Goal: Task Accomplishment & Management: Use online tool/utility

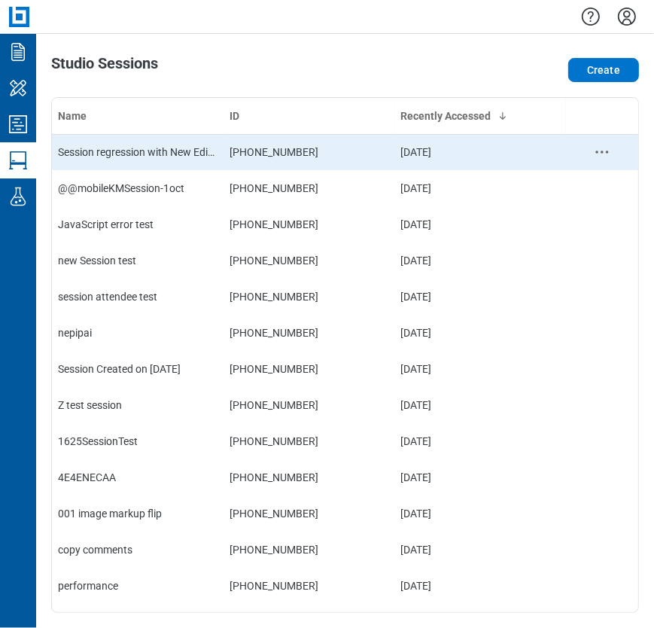
click at [169, 151] on div "Session regression with New Editor" at bounding box center [138, 151] width 160 height 15
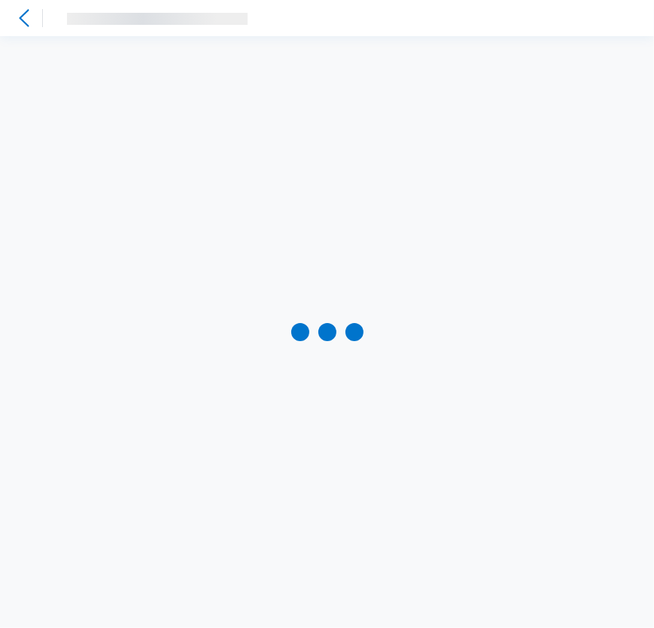
click at [24, 19] on icon at bounding box center [24, 18] width 18 height 18
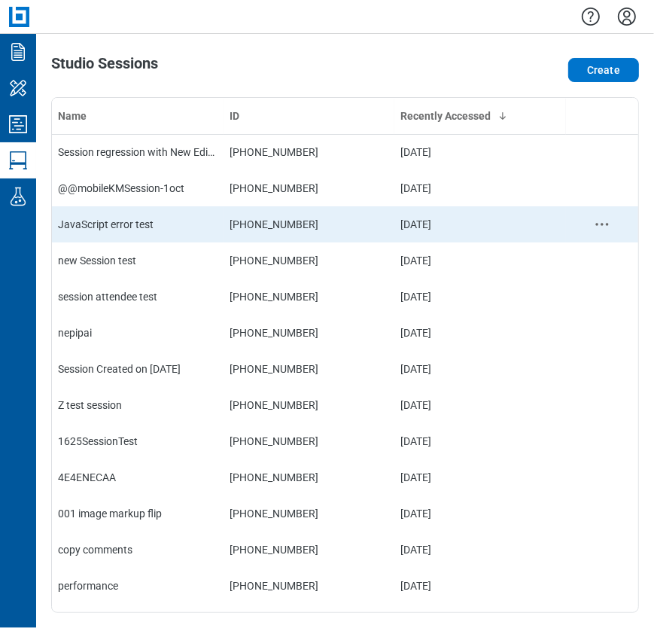
click at [103, 219] on div "JavaScript error test" at bounding box center [138, 224] width 160 height 15
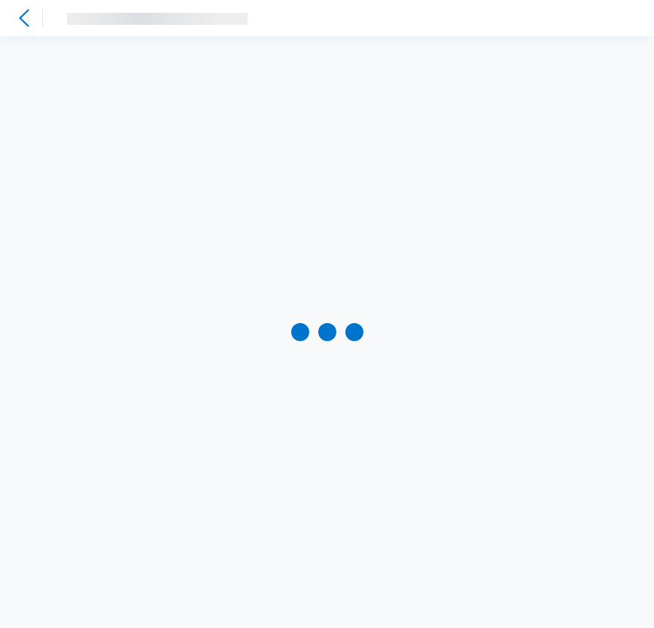
click at [26, 20] on icon at bounding box center [24, 18] width 18 height 18
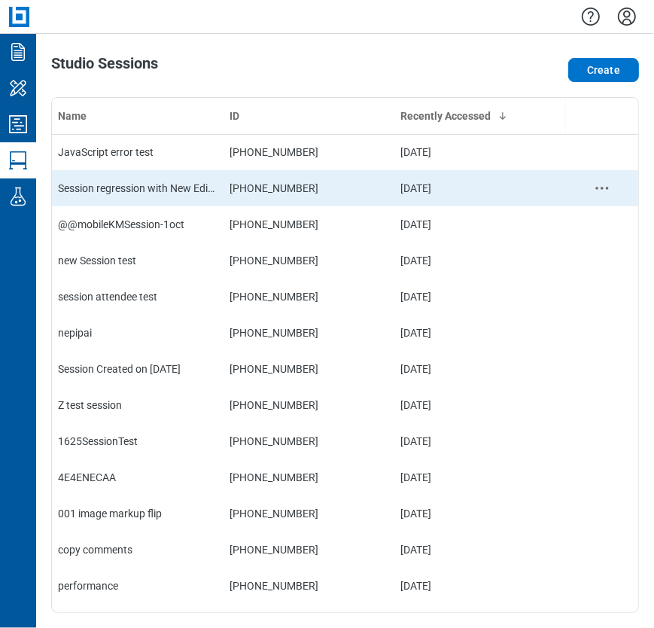
click at [223, 188] on td "[PHONE_NUMBER]" at bounding box center [309, 188] width 172 height 36
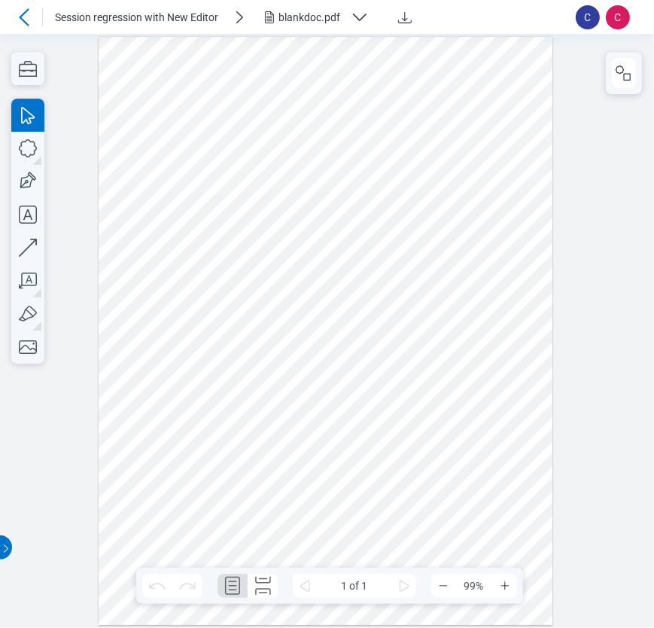
drag, startPoint x: 328, startPoint y: 488, endPoint x: 345, endPoint y: 409, distance: 80.9
drag, startPoint x: 342, startPoint y: 396, endPoint x: 363, endPoint y: 223, distance: 174.3
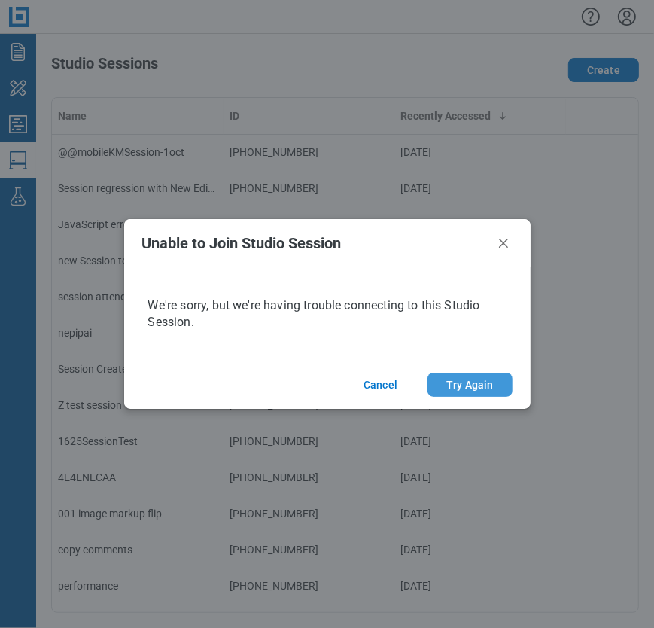
click at [462, 389] on button "Try Again" at bounding box center [469, 384] width 84 height 24
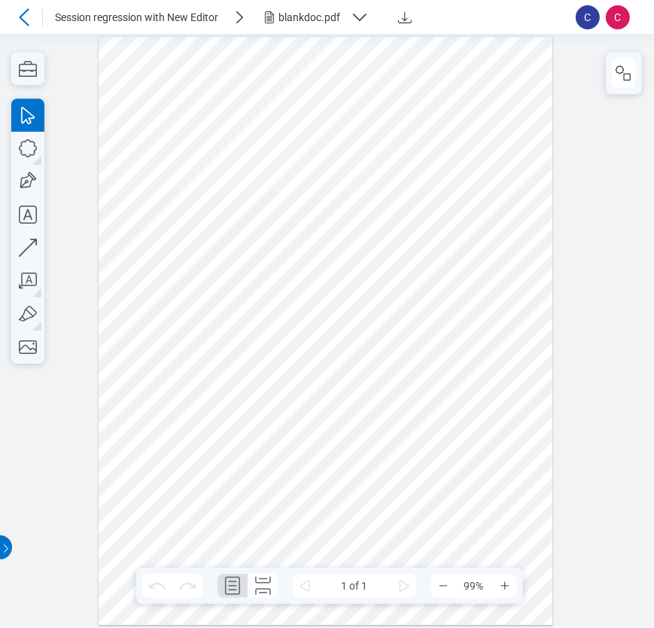
click at [338, 17] on div "blankdoc.pdf" at bounding box center [311, 17] width 66 height 15
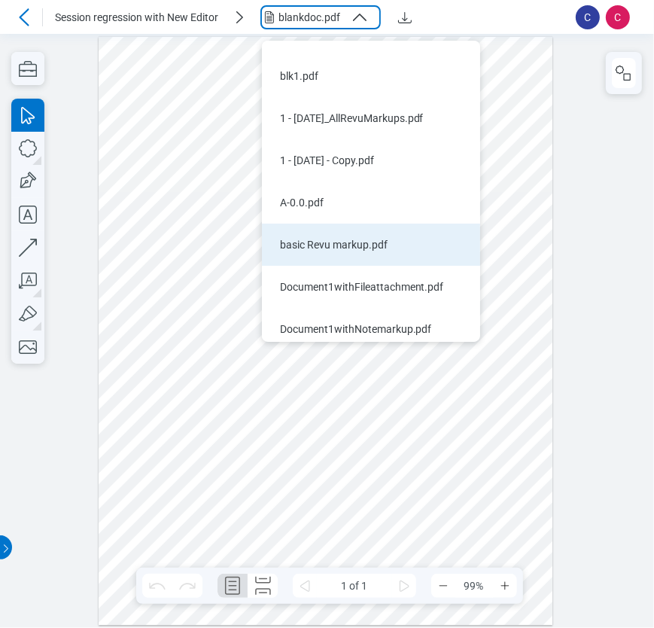
scroll to position [36, 0]
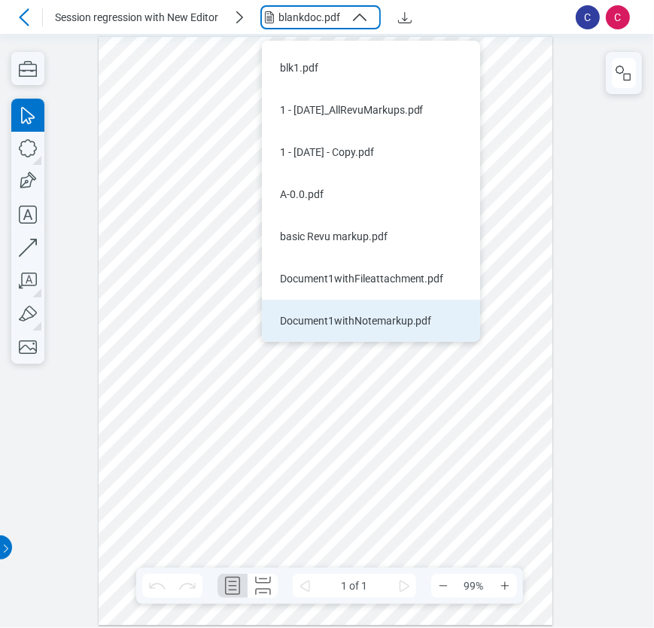
click at [394, 314] on div "Document1withNotemarkup.pdf" at bounding box center [362, 320] width 164 height 15
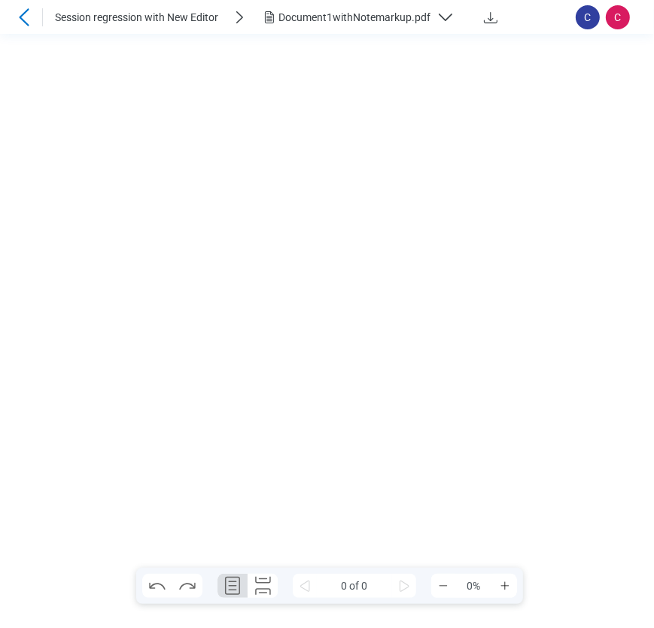
scroll to position [0, 0]
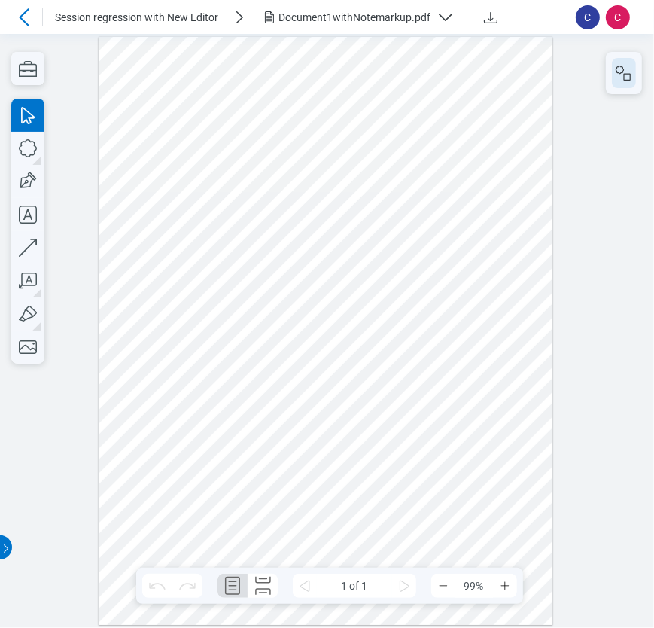
click at [625, 71] on icon "button" at bounding box center [624, 73] width 18 height 18
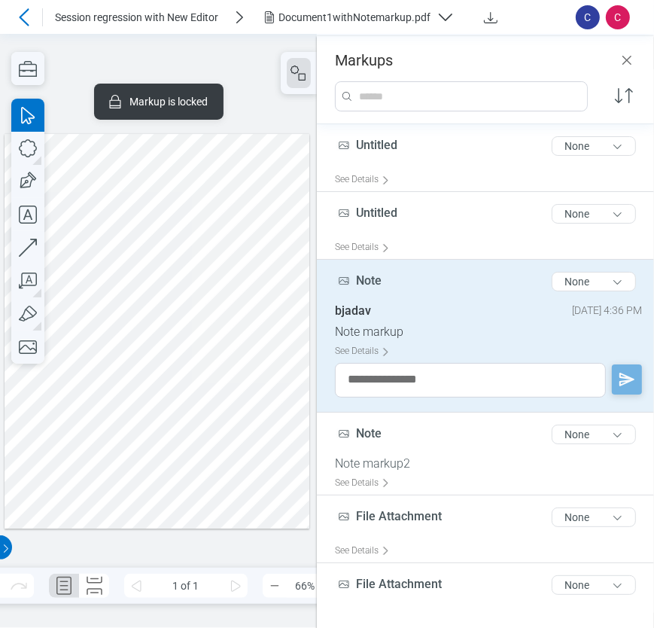
click at [202, 233] on div at bounding box center [157, 331] width 305 height 394
click at [87, 254] on div at bounding box center [157, 331] width 305 height 394
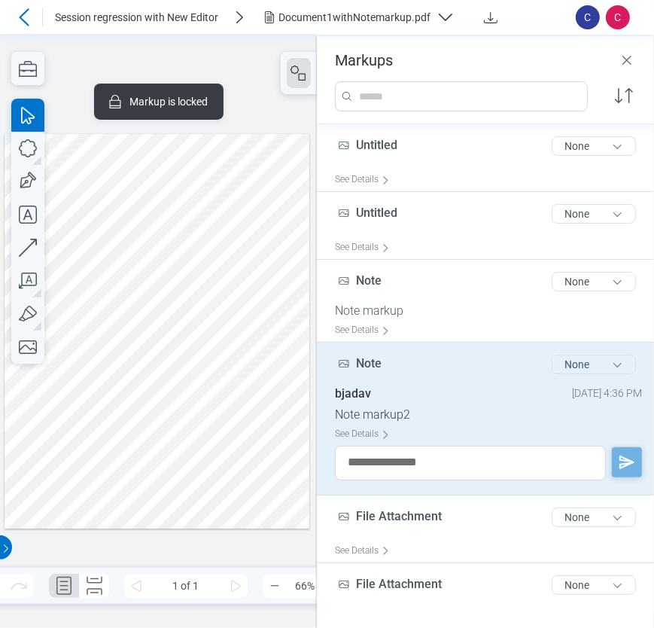
click at [584, 369] on button "None" at bounding box center [594, 364] width 84 height 20
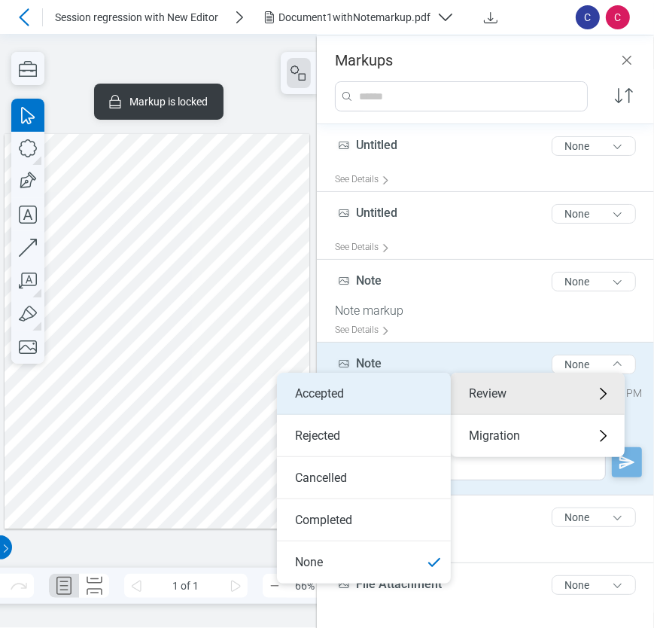
click at [336, 391] on li "Accepted" at bounding box center [364, 393] width 174 height 42
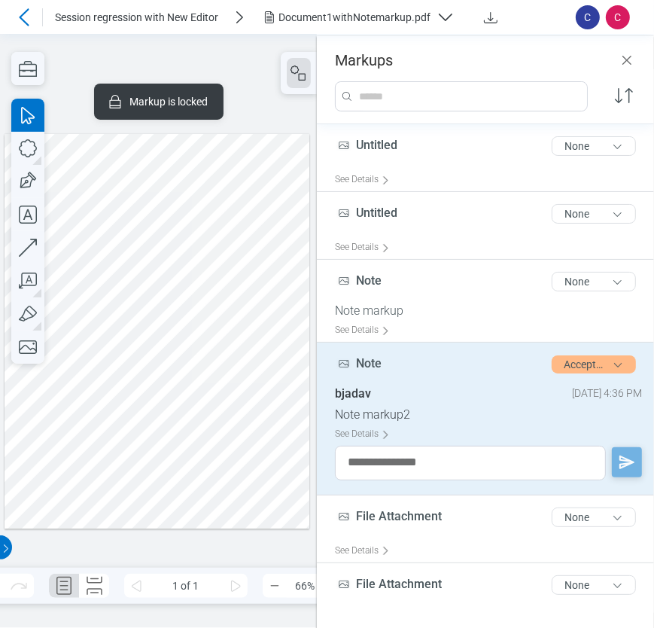
click at [352, 6] on button "Document1withNotemarkup.pdf" at bounding box center [363, 17] width 206 height 24
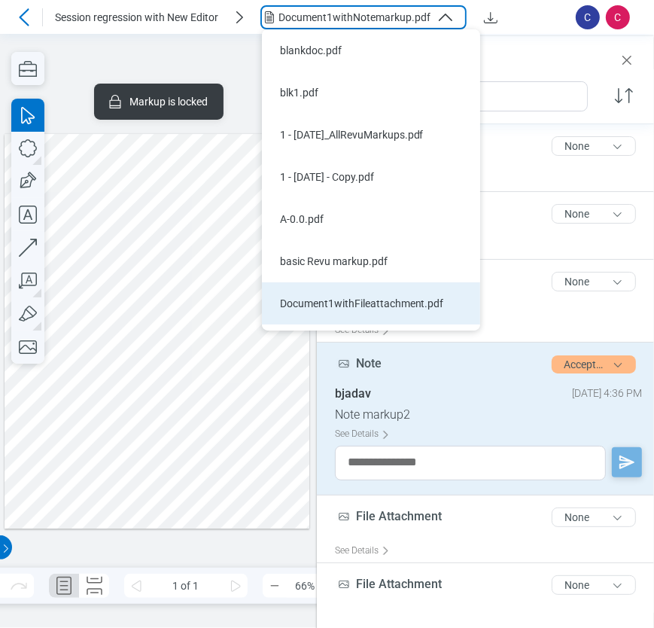
scroll to position [78, 0]
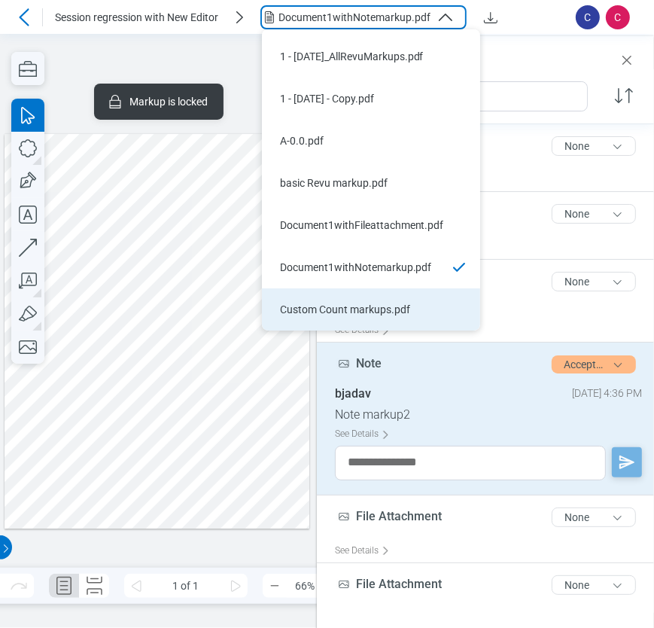
click at [326, 315] on div "Custom Count markups.pdf" at bounding box center [362, 309] width 164 height 15
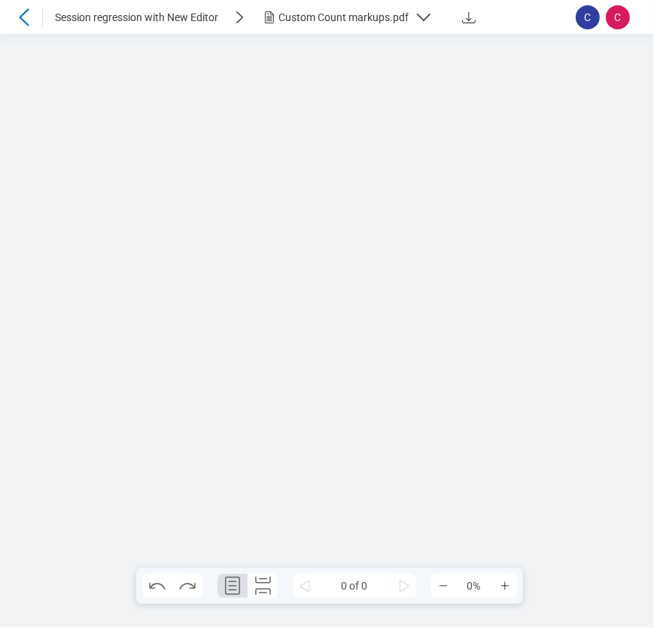
scroll to position [0, 0]
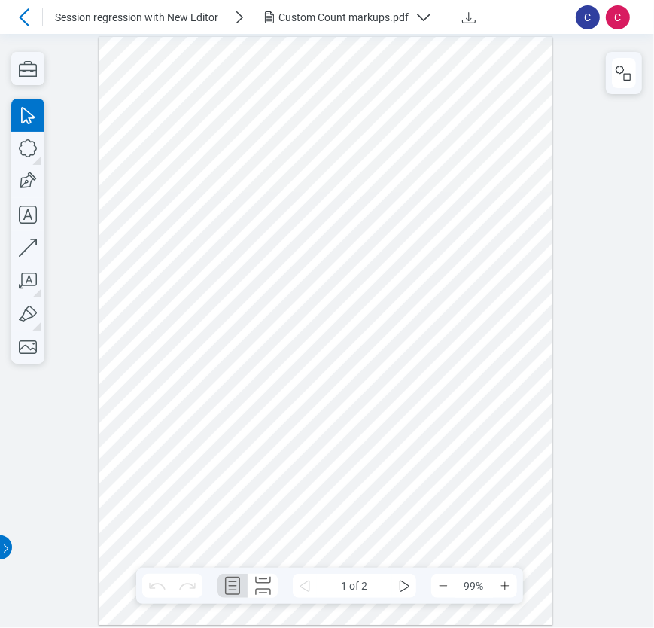
click at [26, 11] on icon at bounding box center [24, 16] width 10 height 17
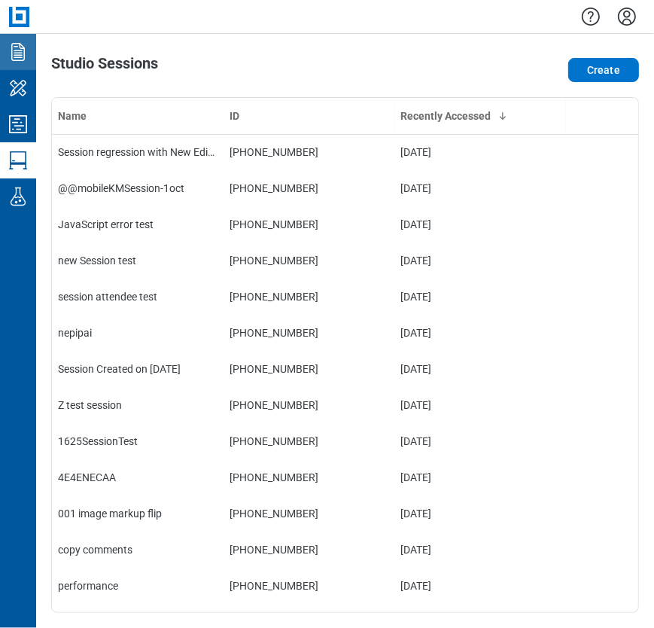
click at [30, 53] on link "Documents" at bounding box center [18, 52] width 36 height 36
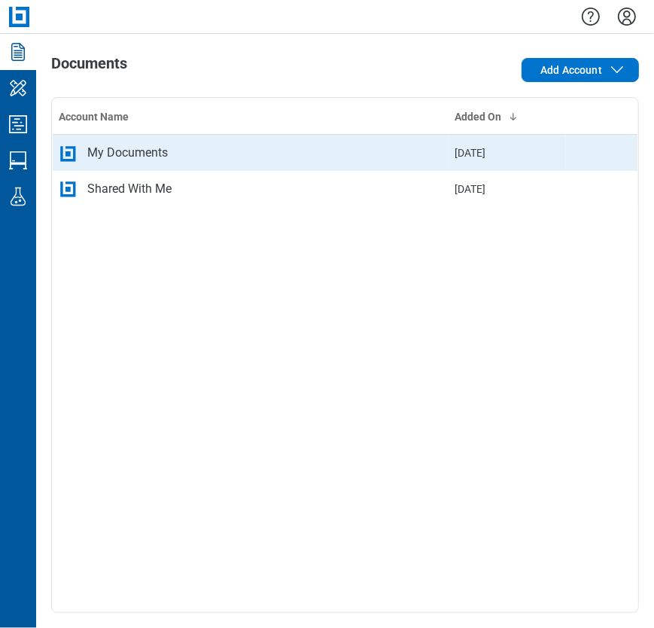
click at [217, 152] on div "My Documents" at bounding box center [251, 153] width 384 height 18
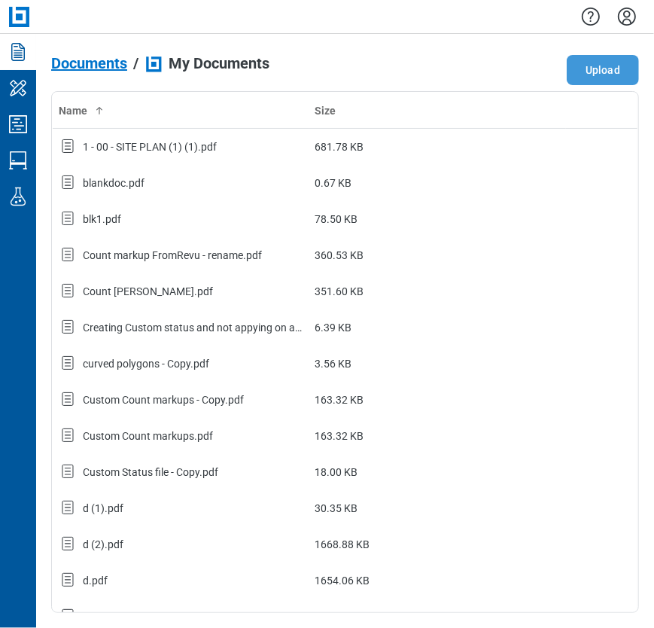
click at [597, 69] on button "Upload" at bounding box center [603, 70] width 72 height 30
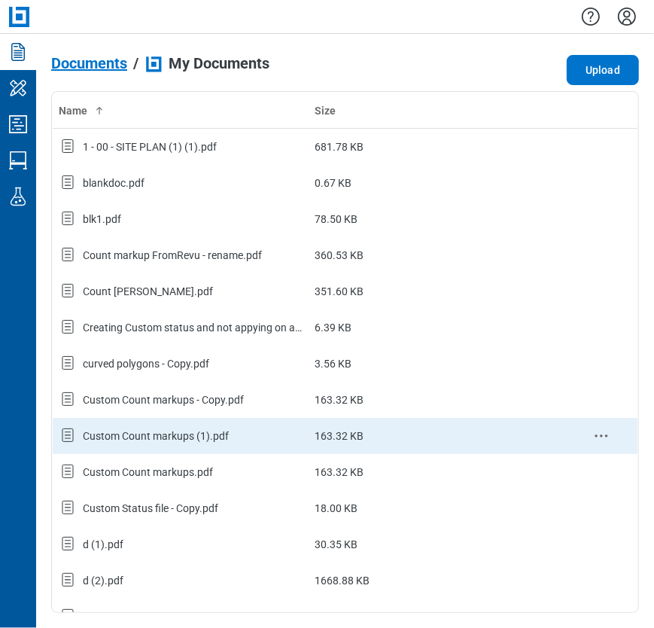
click at [250, 441] on div "Custom Count markups (1).pdf" at bounding box center [181, 436] width 245 height 20
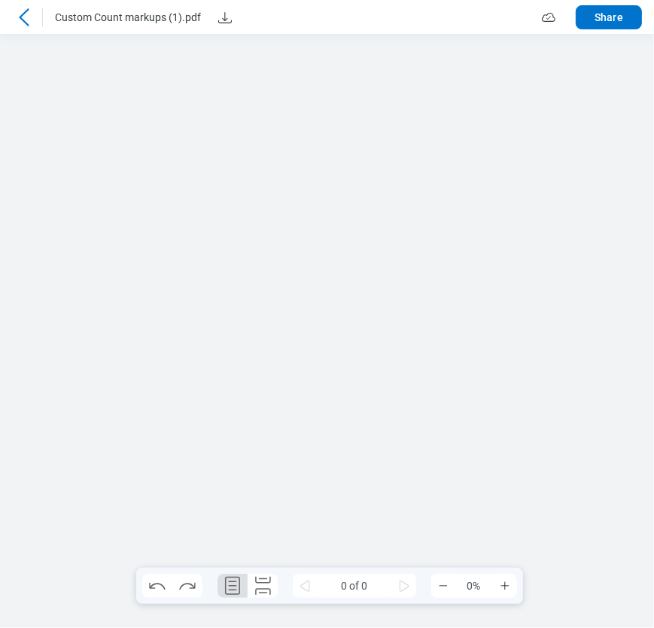
click at [25, 11] on icon at bounding box center [24, 16] width 10 height 17
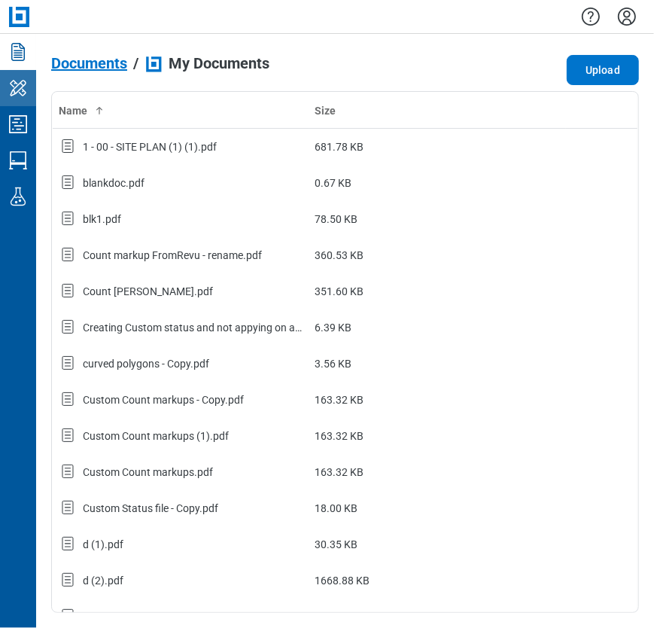
click at [16, 93] on icon "My Workspace" at bounding box center [18, 89] width 17 height 16
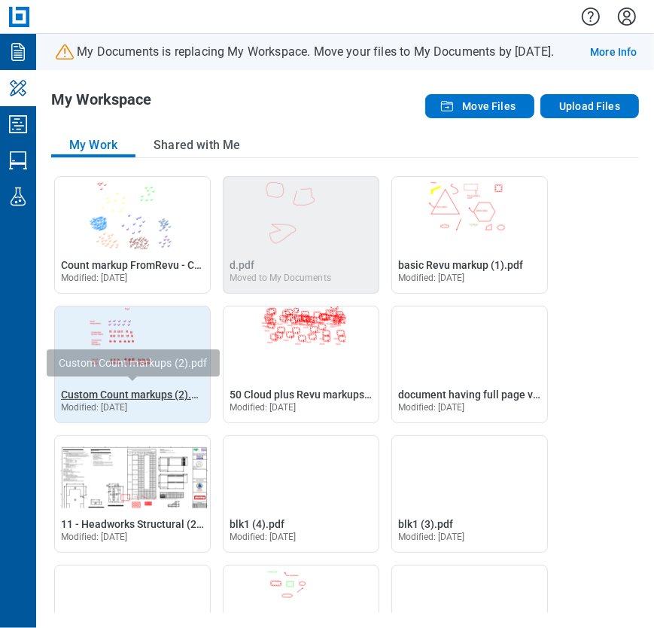
click at [120, 397] on span "Custom Count markups (2).pdf" at bounding box center [134, 394] width 146 height 12
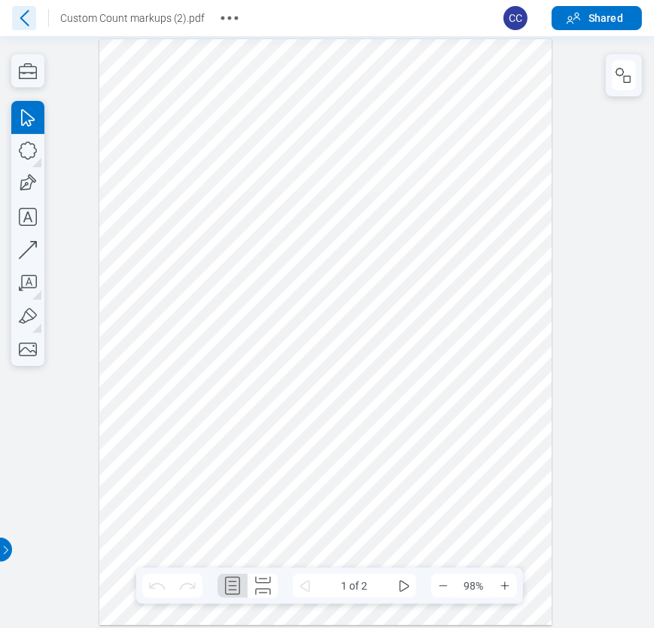
click at [23, 15] on icon at bounding box center [24, 18] width 9 height 16
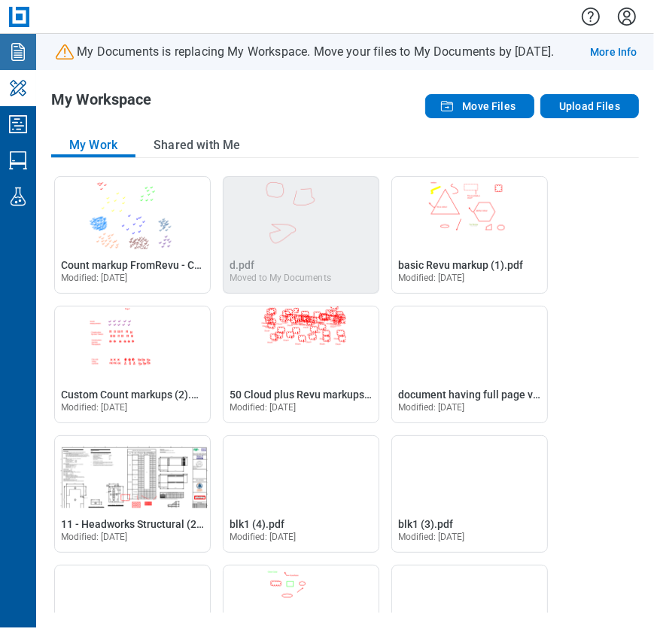
click at [17, 60] on icon "Documents" at bounding box center [18, 52] width 14 height 18
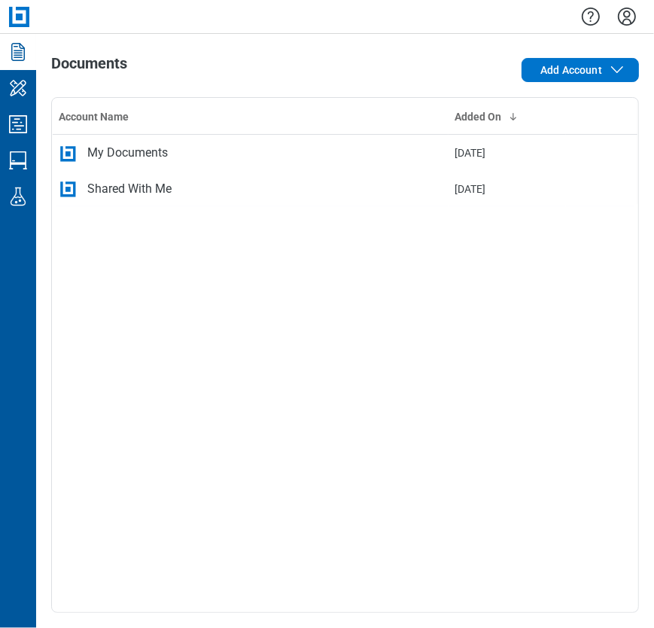
click at [143, 160] on div "My Documents" at bounding box center [127, 153] width 81 height 18
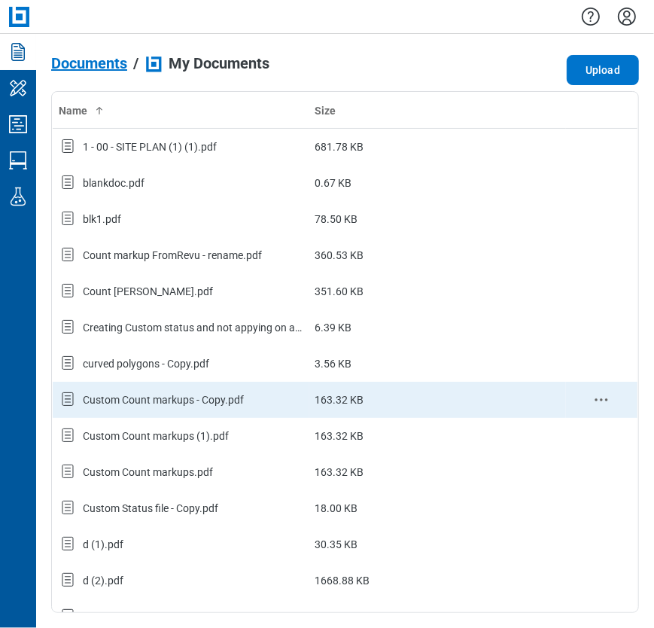
click at [207, 403] on div "Custom Count markups - Copy.pdf" at bounding box center [163, 399] width 161 height 15
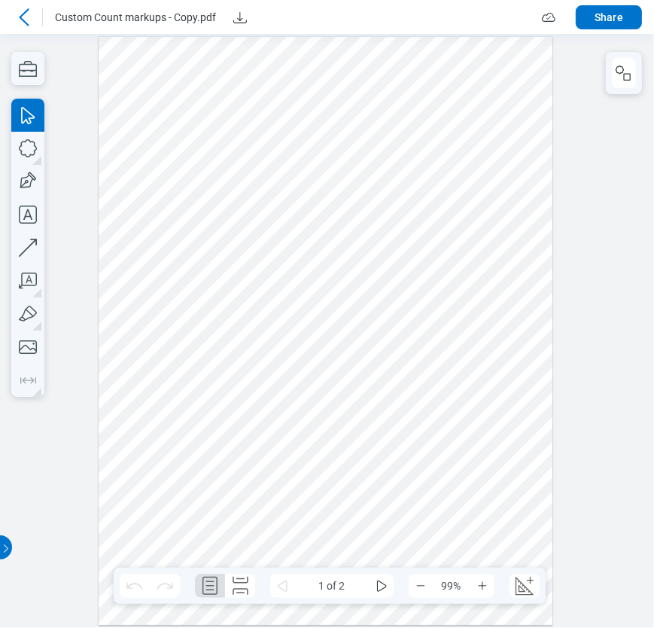
click at [26, 6] on div at bounding box center [24, 17] width 24 height 24
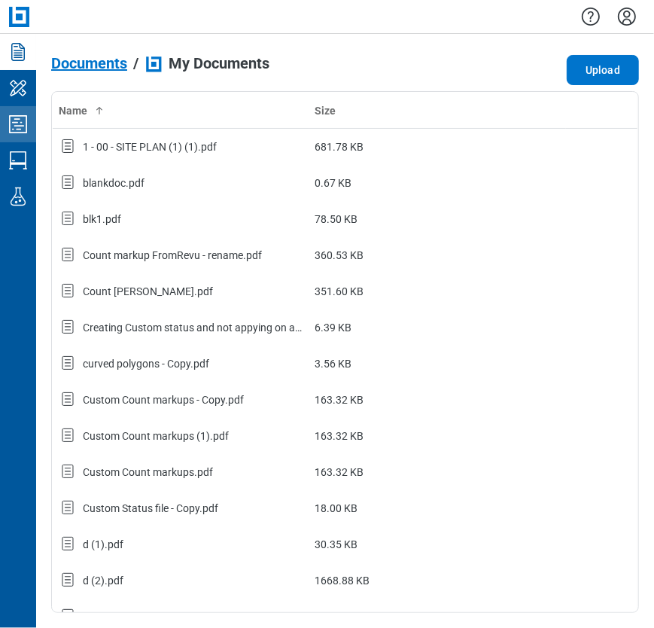
click at [22, 117] on icon "Studio Projects" at bounding box center [18, 124] width 24 height 24
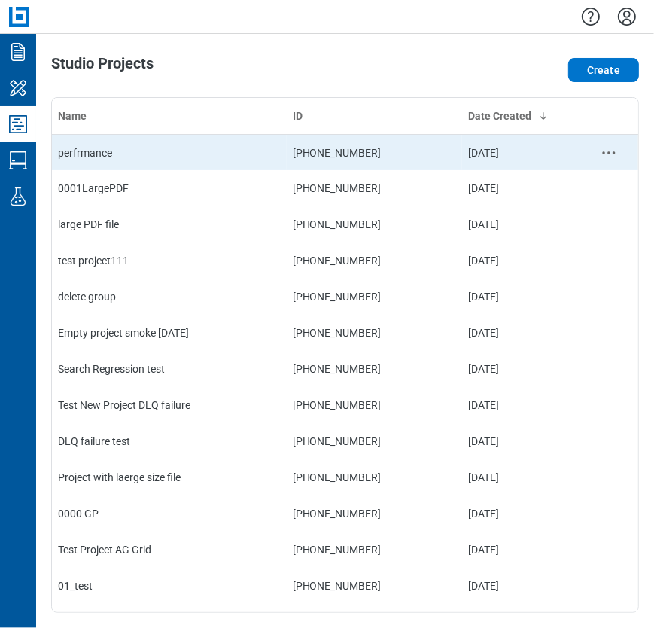
click at [247, 149] on td "perfrmance" at bounding box center [169, 152] width 235 height 36
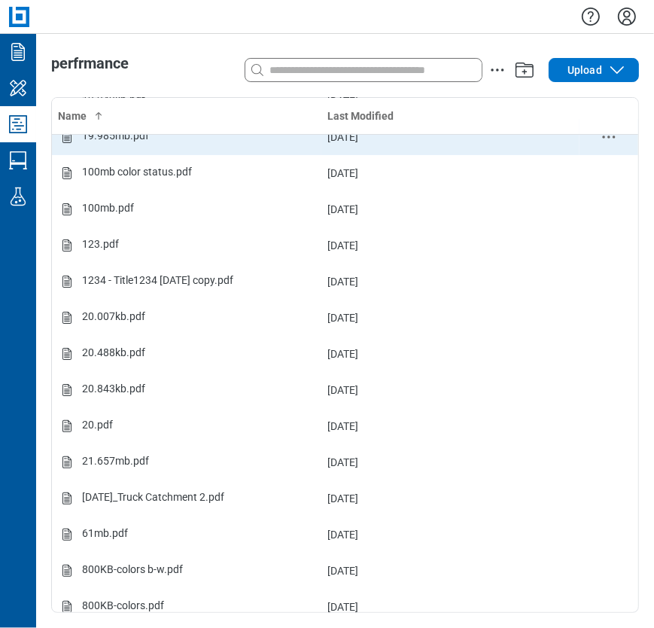
scroll to position [75, 0]
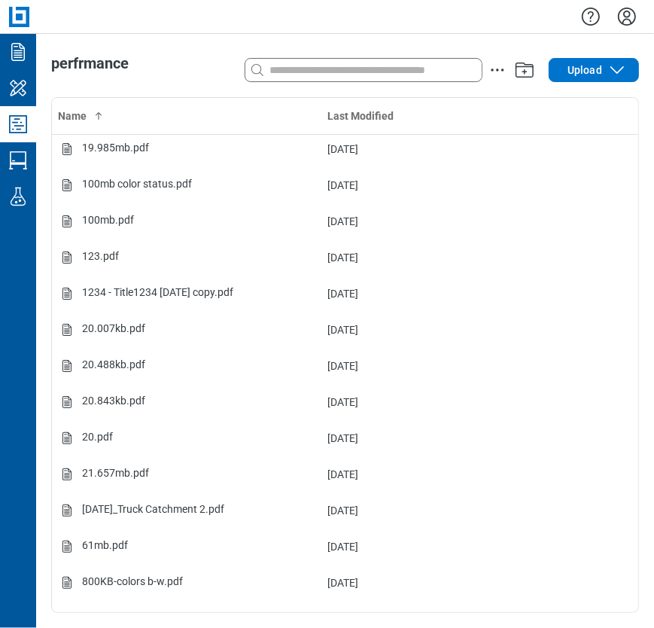
click at [23, 131] on icon "Studio Projects" at bounding box center [18, 124] width 24 height 24
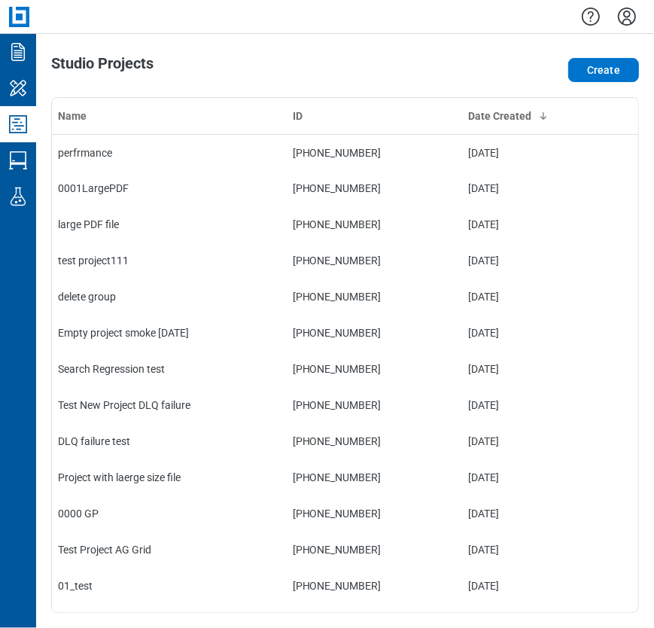
click at [20, 129] on icon "Studio Projects" at bounding box center [18, 124] width 18 height 18
click at [24, 78] on icon "My Workspace" at bounding box center [18, 88] width 24 height 24
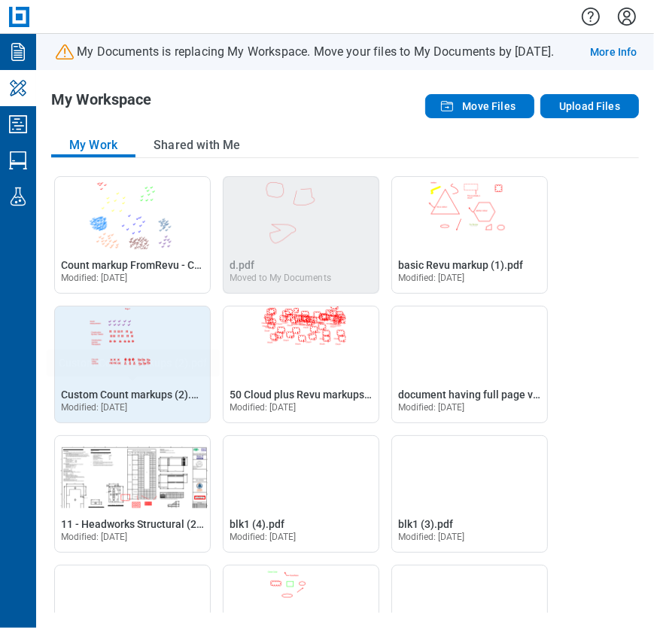
click at [93, 402] on div "Open Custom Count markups (2).pdf in Editor Custom Count markups (2).pdf" at bounding box center [132, 394] width 143 height 15
click at [94, 400] on span "Custom Count markups (2).pdf" at bounding box center [134, 394] width 146 height 12
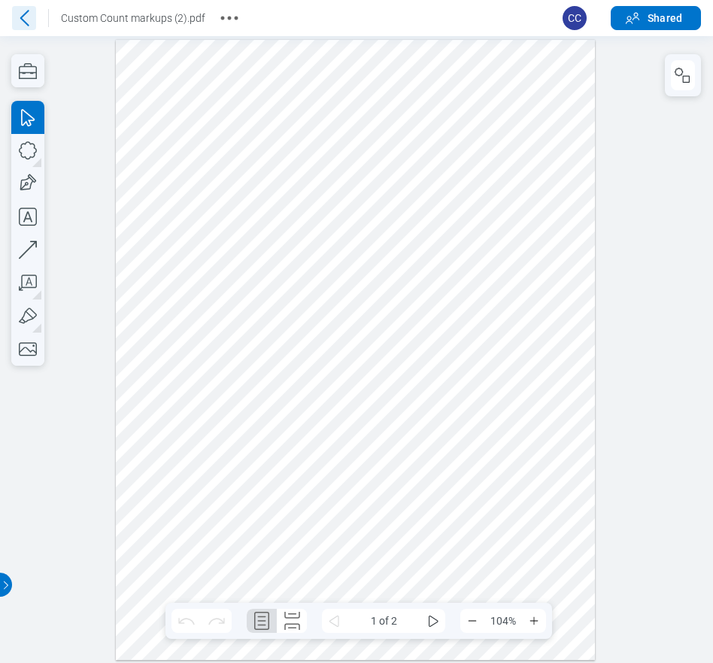
click at [25, 17] on icon at bounding box center [24, 18] width 24 height 24
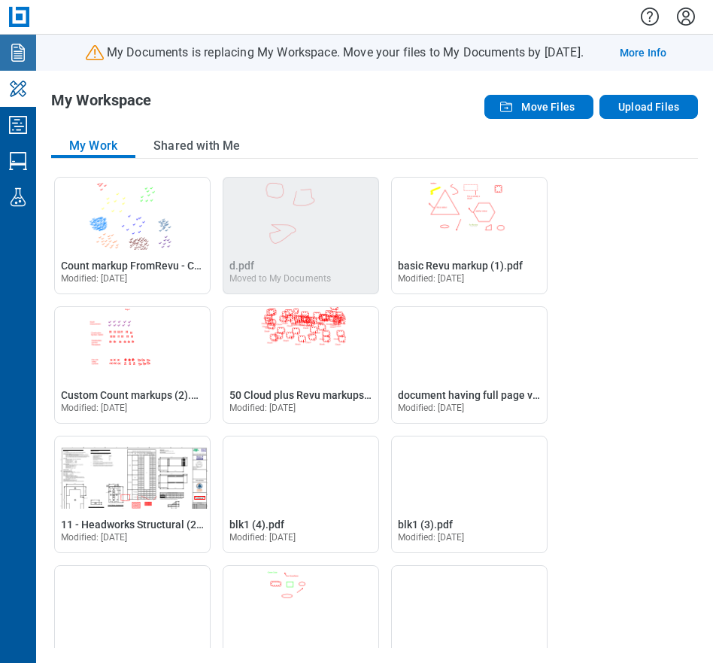
click at [21, 63] on icon "Documents" at bounding box center [18, 53] width 24 height 24
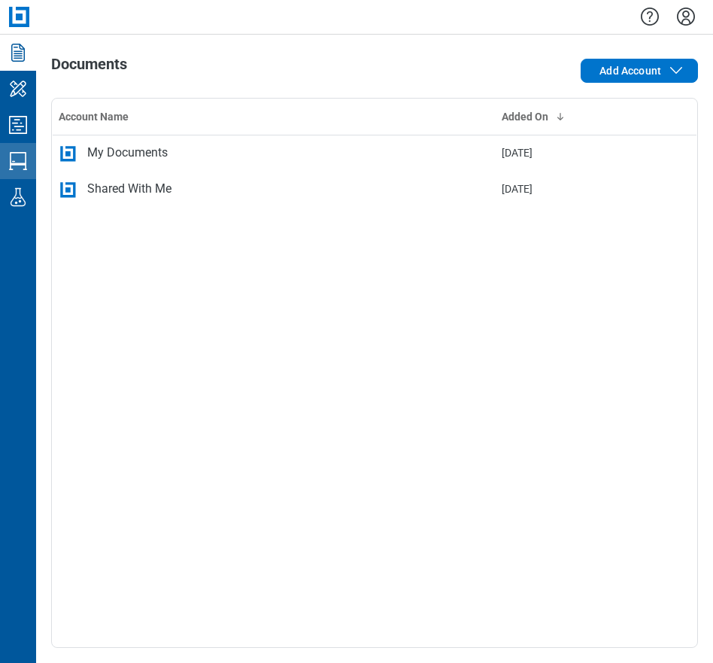
click at [16, 156] on icon "Studio Sessions" at bounding box center [18, 161] width 24 height 24
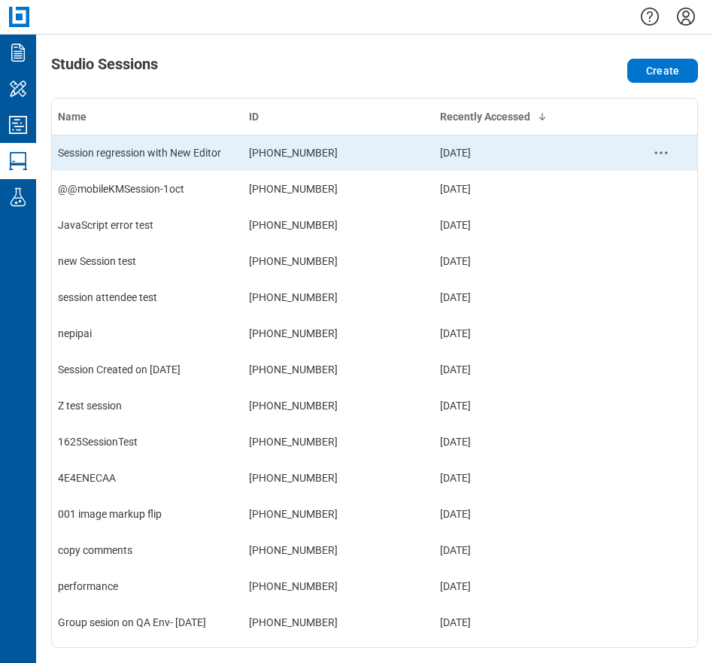
click at [187, 150] on div "Session regression with New Editor" at bounding box center [147, 152] width 179 height 15
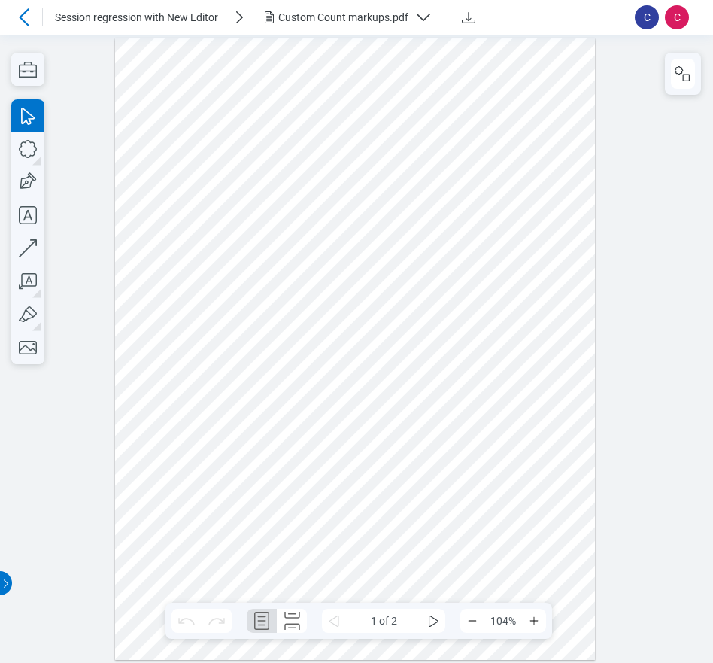
click at [320, 17] on div "Custom Count markups.pdf" at bounding box center [343, 17] width 130 height 15
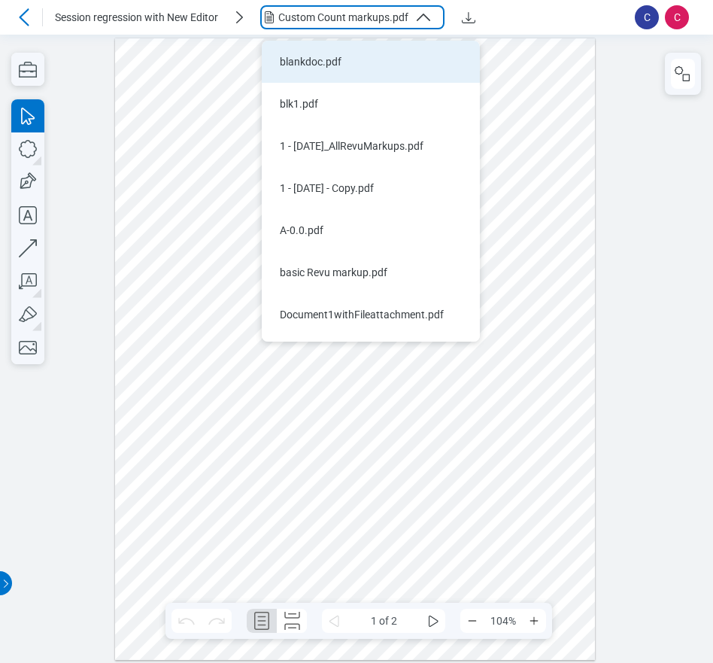
click at [333, 60] on div "blankdoc.pdf" at bounding box center [362, 61] width 164 height 15
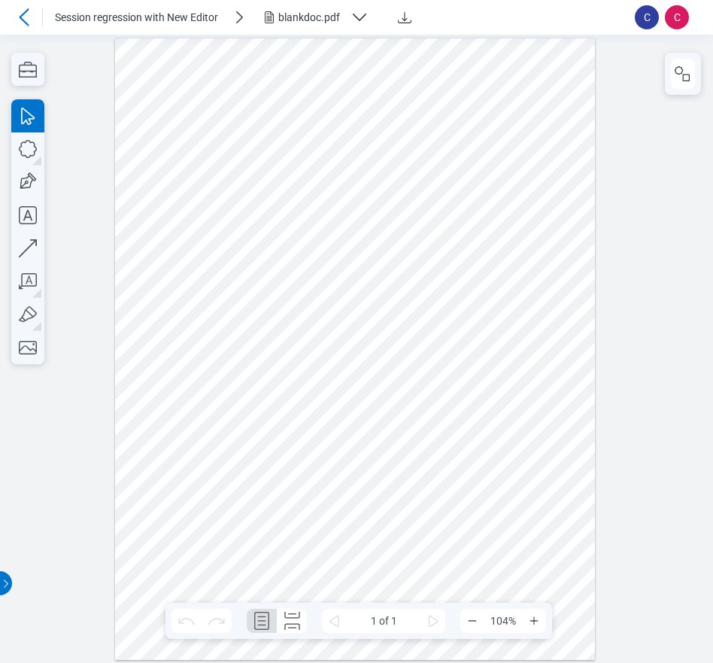
click at [379, 278] on div at bounding box center [355, 349] width 481 height 622
drag, startPoint x: 384, startPoint y: 281, endPoint x: 315, endPoint y: 248, distance: 76.1
click at [274, 252] on div at bounding box center [355, 349] width 481 height 622
click at [536, 272] on div at bounding box center [355, 349] width 481 height 622
drag, startPoint x: 519, startPoint y: 266, endPoint x: 527, endPoint y: 182, distance: 83.9
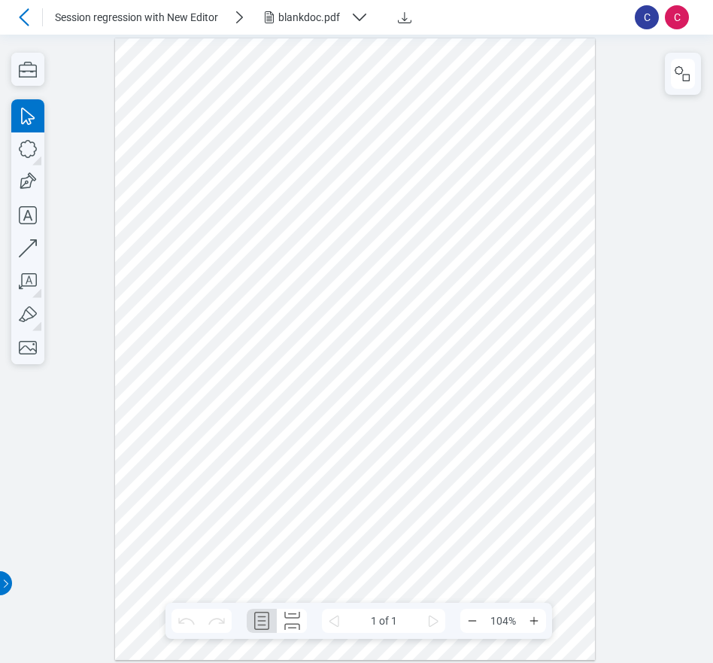
click at [527, 182] on div at bounding box center [355, 349] width 481 height 622
drag, startPoint x: 535, startPoint y: 218, endPoint x: 460, endPoint y: 211, distance: 74.8
click at [460, 211] on div at bounding box center [355, 349] width 481 height 622
click at [511, 246] on div at bounding box center [355, 349] width 481 height 622
drag, startPoint x: 511, startPoint y: 246, endPoint x: 459, endPoint y: 246, distance: 51.9
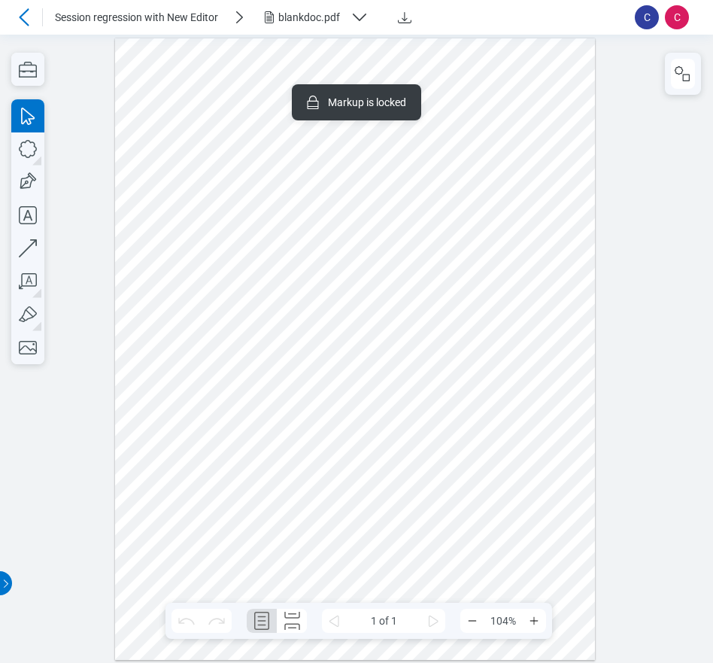
click at [459, 246] on div at bounding box center [355, 349] width 481 height 622
click at [489, 345] on div at bounding box center [355, 349] width 481 height 622
